Goal: Task Accomplishment & Management: Manage account settings

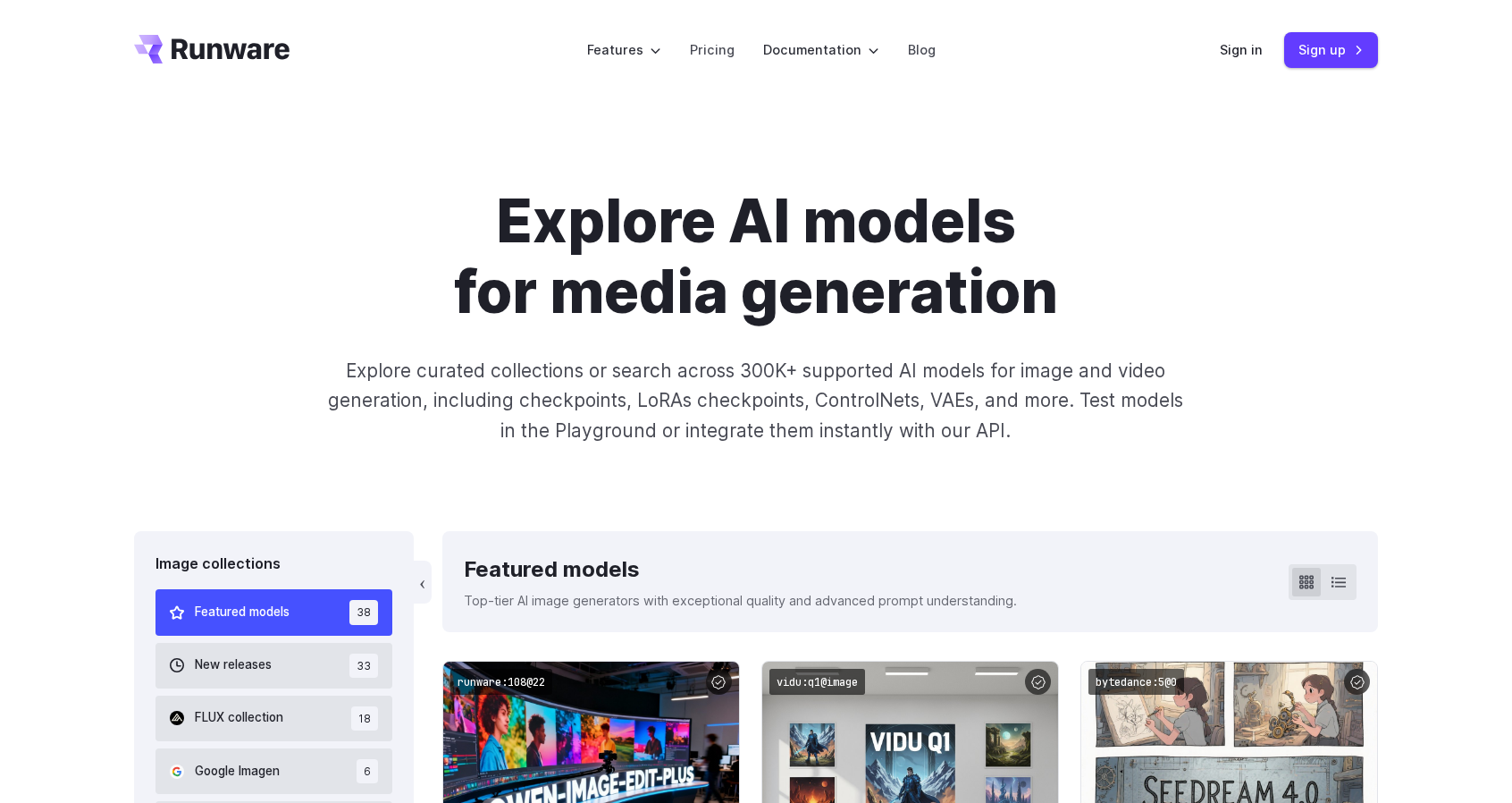
click at [1476, 193] on div "Explore AI models for media generation Explore curated collections or search ac…" at bounding box center [756, 315] width 1512 height 431
click at [1253, 57] on link "Sign in" at bounding box center [1241, 49] width 43 height 20
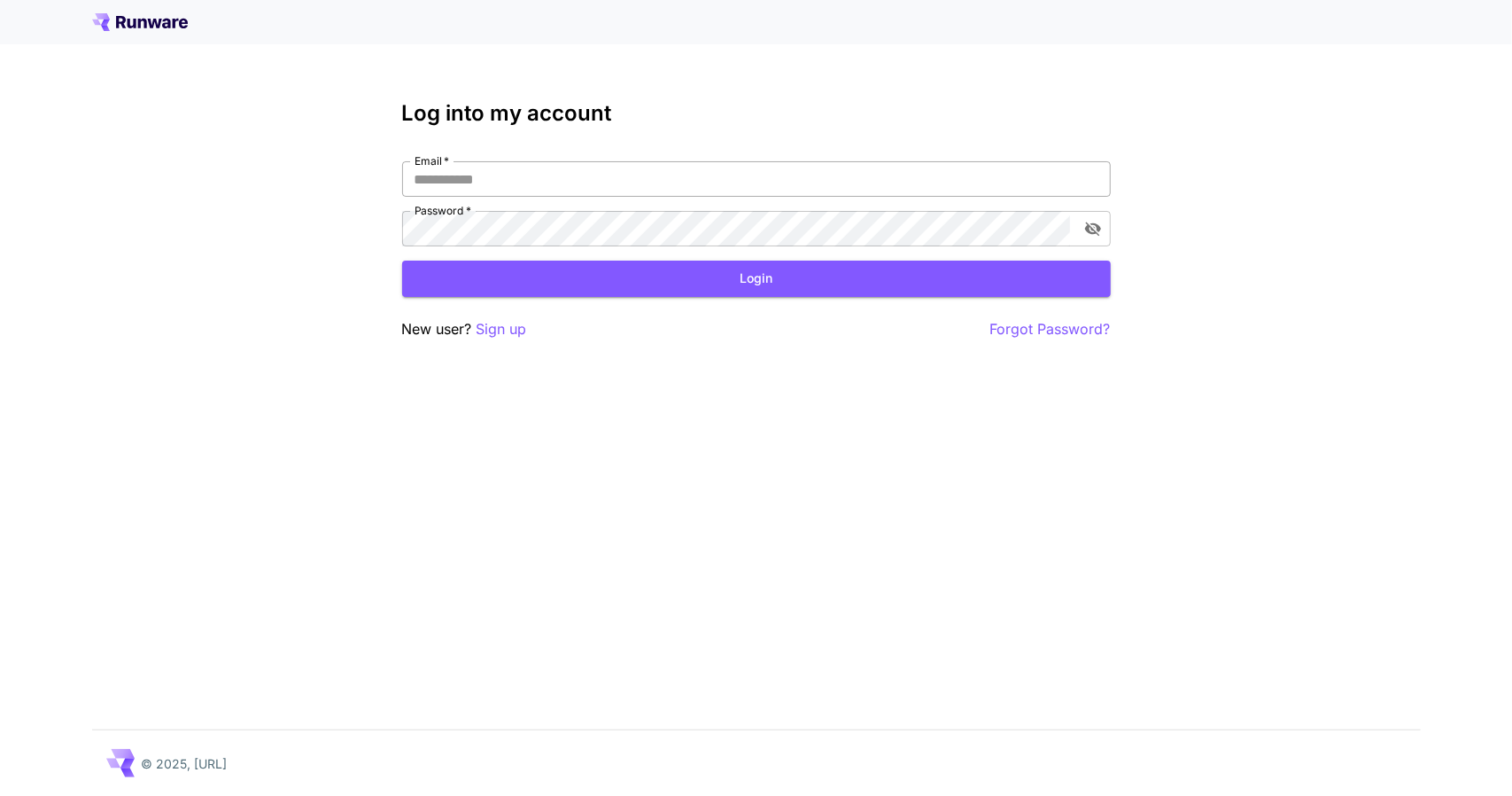
click at [601, 189] on input "Email   *" at bounding box center [756, 179] width 709 height 35
type input "**********"
click button "Login" at bounding box center [756, 278] width 709 height 36
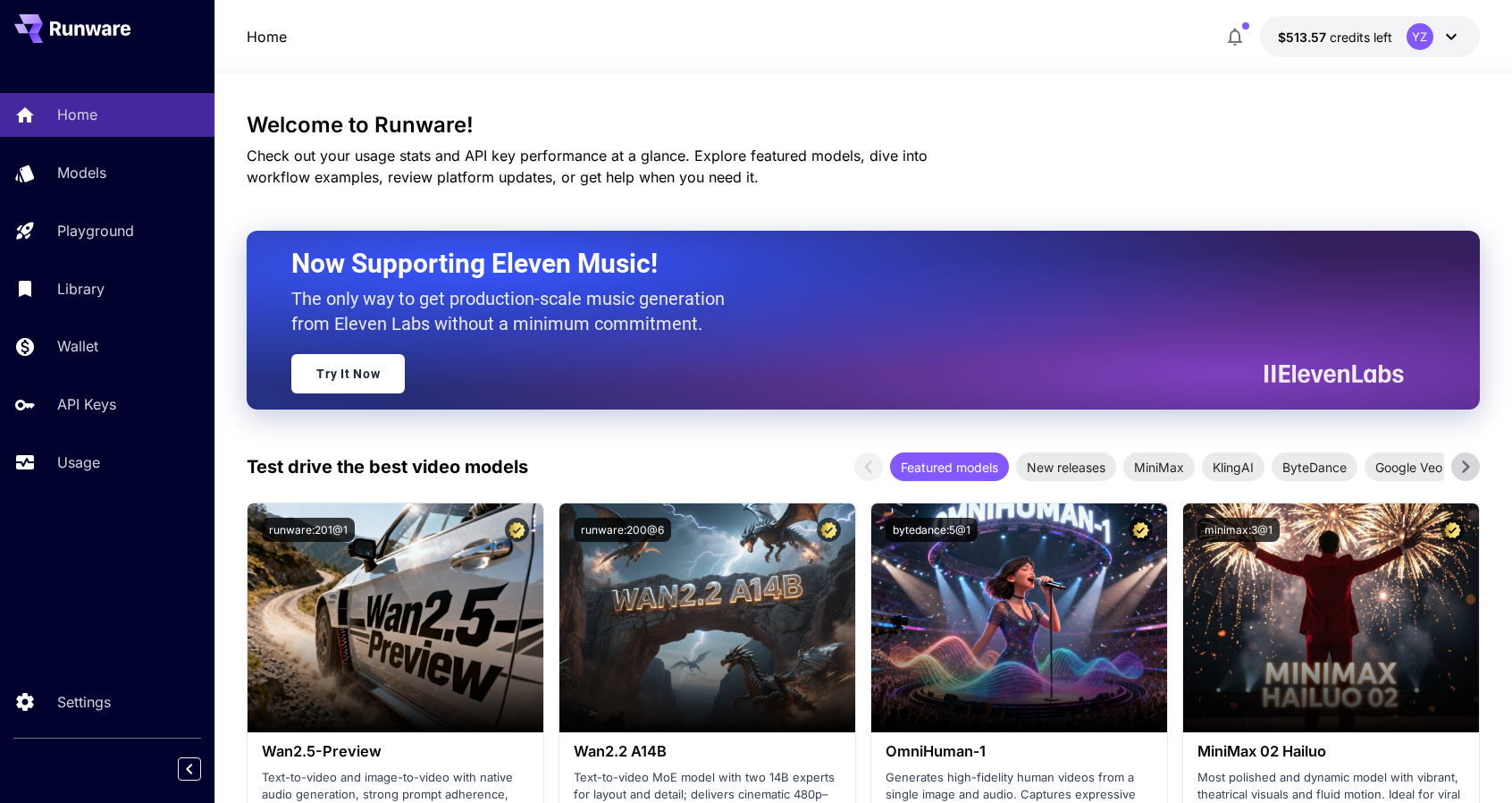
click at [1035, 49] on div "Home $513.57 credits left YZ" at bounding box center [862, 36] width 1232 height 41
